Goal: Transaction & Acquisition: Purchase product/service

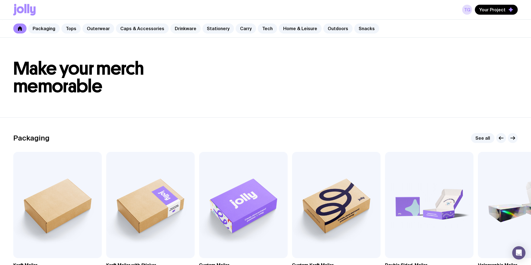
click at [191, 30] on link "Drinkware" at bounding box center [185, 29] width 30 height 10
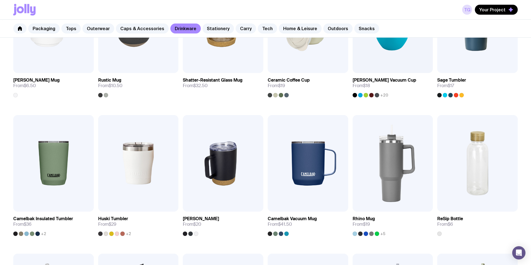
scroll to position [204, 0]
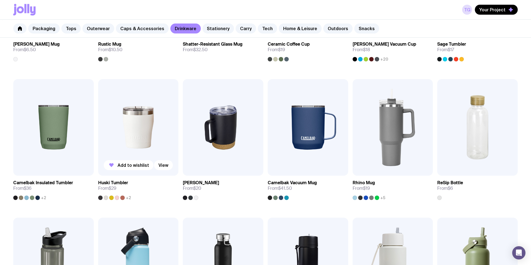
click at [128, 197] on span "+2" at bounding box center [128, 197] width 5 height 4
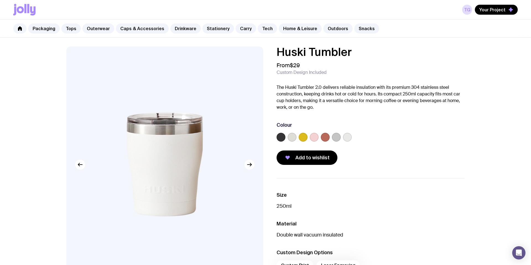
click at [273, 139] on div "Huski Tumbler From $29 Custom Design Included The Huski Tumbler 2.0 delivers re…" at bounding box center [366, 105] width 197 height 118
click at [277, 139] on label at bounding box center [281, 137] width 9 height 9
click at [0, 0] on input "radio" at bounding box center [0, 0] width 0 height 0
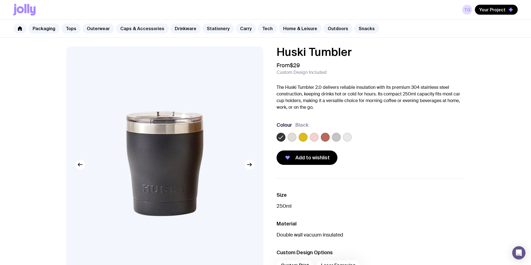
click at [294, 139] on label at bounding box center [292, 137] width 9 height 9
click at [0, 0] on input "radio" at bounding box center [0, 0] width 0 height 0
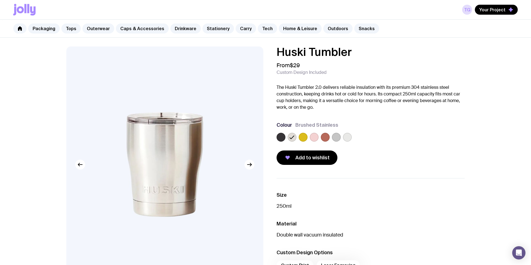
click at [304, 139] on label at bounding box center [303, 137] width 9 height 9
click at [0, 0] on input "radio" at bounding box center [0, 0] width 0 height 0
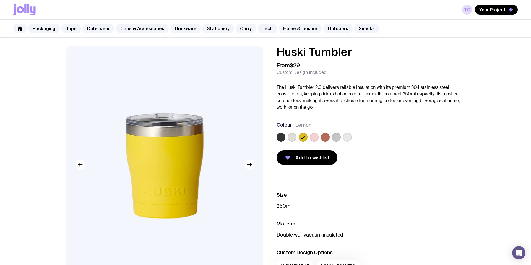
click at [315, 137] on label at bounding box center [314, 137] width 9 height 9
click at [0, 0] on input "radio" at bounding box center [0, 0] width 0 height 0
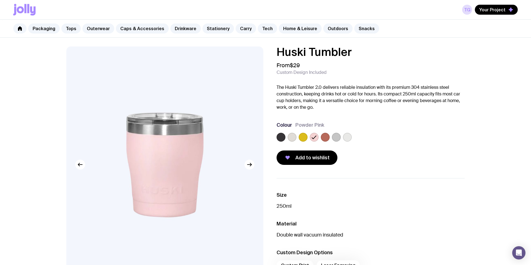
click at [327, 139] on label at bounding box center [325, 137] width 9 height 9
click at [0, 0] on input "radio" at bounding box center [0, 0] width 0 height 0
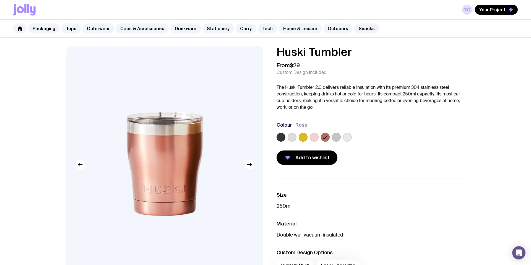
click at [334, 137] on label at bounding box center [336, 137] width 9 height 9
click at [0, 0] on input "radio" at bounding box center [0, 0] width 0 height 0
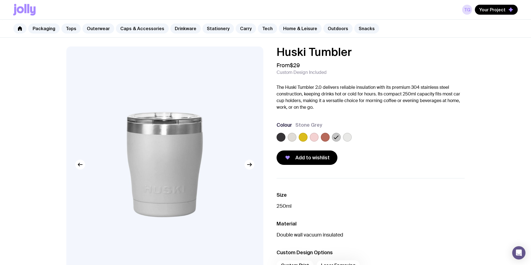
click at [352, 137] on div at bounding box center [371, 138] width 188 height 11
click at [347, 139] on label at bounding box center [347, 137] width 9 height 9
click at [0, 0] on input "radio" at bounding box center [0, 0] width 0 height 0
